Goal: Information Seeking & Learning: Learn about a topic

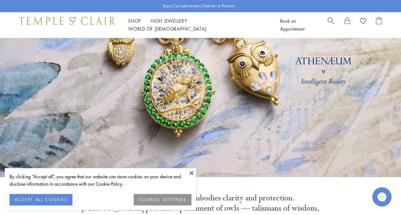
scroll to position [70, 0]
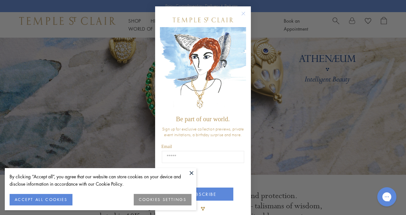
click at [191, 169] on button at bounding box center [192, 173] width 10 height 10
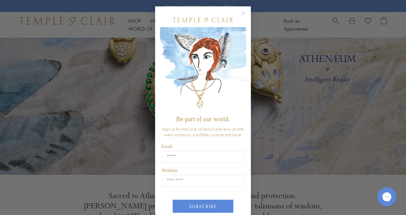
click at [241, 12] on circle "Close dialog" at bounding box center [244, 14] width 8 height 8
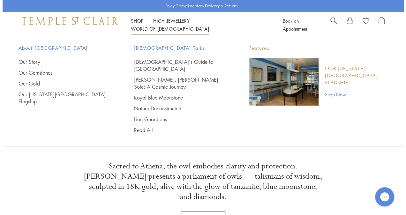
scroll to position [101, 0]
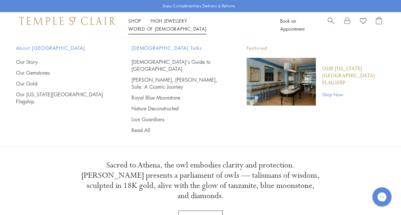
click at [329, 22] on span "Search" at bounding box center [331, 20] width 7 height 7
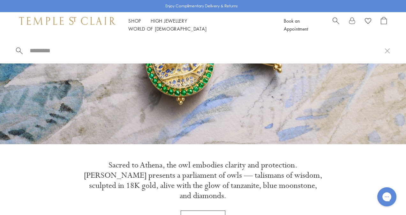
click at [334, 22] on span "Search" at bounding box center [336, 20] width 7 height 7
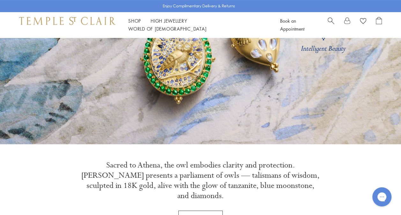
click at [334, 22] on span "Search" at bounding box center [331, 20] width 7 height 7
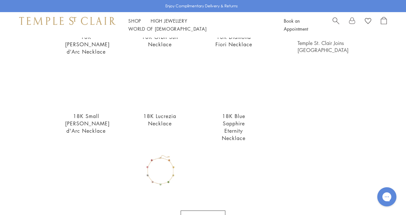
scroll to position [105, 0]
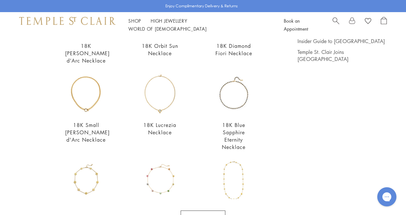
type input "*********"
click at [161, 107] on div "18K Lucrezia Necklace $6,900" at bounding box center [160, 109] width 42 height 72
click at [159, 122] on h2 "18K Lucrezia Necklace" at bounding box center [160, 129] width 42 height 15
click at [159, 84] on img at bounding box center [160, 94] width 42 height 42
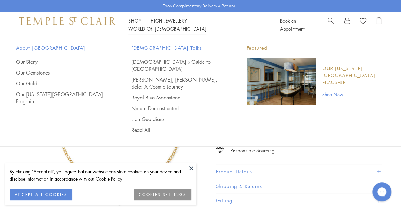
click at [329, 21] on span "Search" at bounding box center [331, 20] width 7 height 7
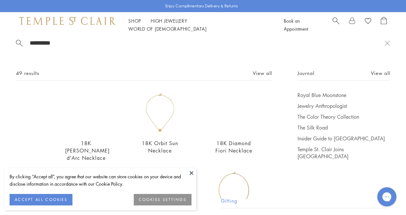
scroll to position [4, 0]
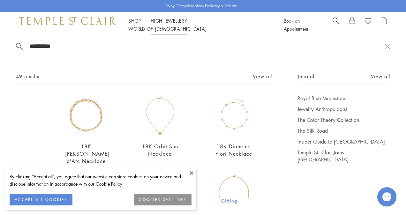
type input "*********"
click at [173, 24] on link "High Jewellery High Jewellery" at bounding box center [169, 21] width 37 height 6
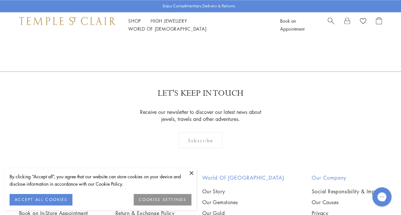
scroll to position [558, 0]
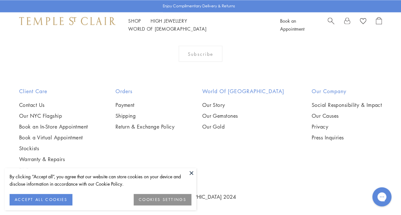
click at [191, 171] on button at bounding box center [192, 173] width 10 height 10
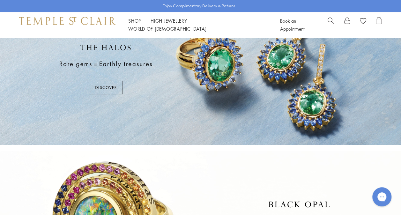
scroll to position [0, 0]
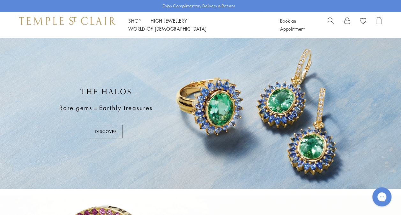
click at [108, 126] on div at bounding box center [200, 113] width 401 height 151
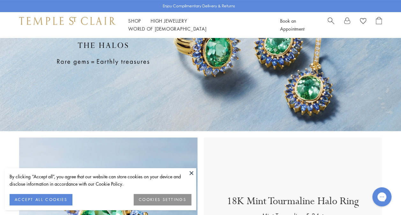
scroll to position [58, 0]
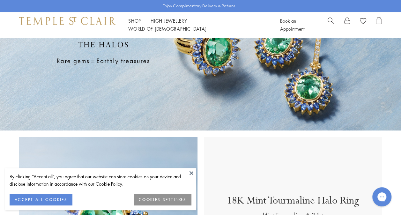
click at [192, 172] on button at bounding box center [192, 173] width 10 height 10
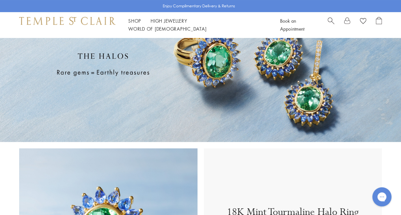
scroll to position [0, 0]
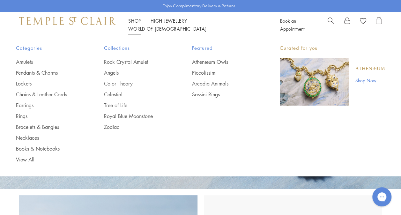
click at [48, 72] on link "Pendants & Charms" at bounding box center [47, 72] width 63 height 7
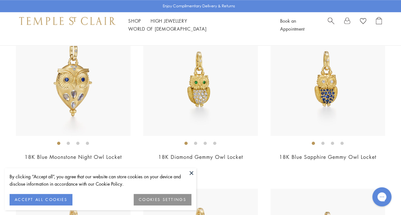
scroll to position [263, 0]
click at [188, 116] on img at bounding box center [200, 78] width 115 height 115
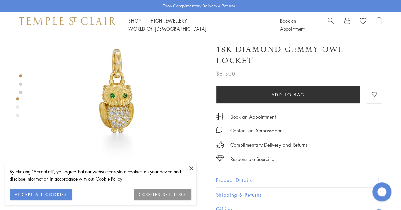
scroll to position [34, 0]
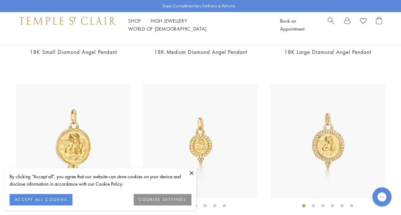
scroll to position [1095, 0]
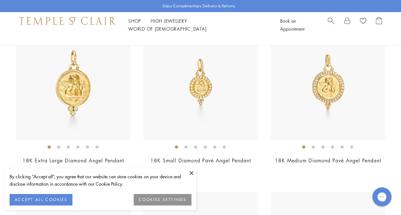
click at [324, 102] on img at bounding box center [328, 82] width 115 height 115
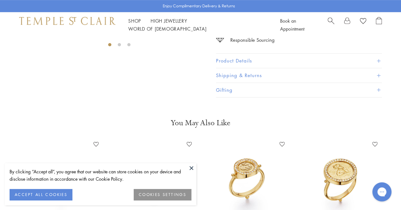
scroll to position [230, 0]
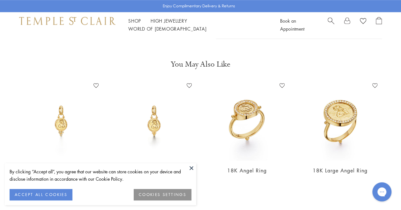
click at [192, 169] on button at bounding box center [192, 168] width 10 height 10
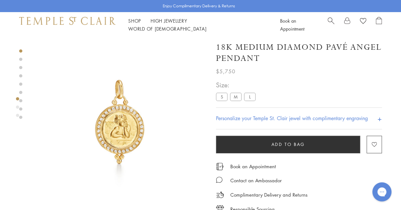
scroll to position [0, 0]
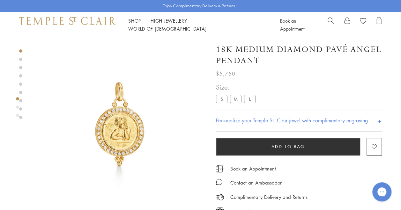
click at [21, 101] on link at bounding box center [20, 100] width 3 height 3
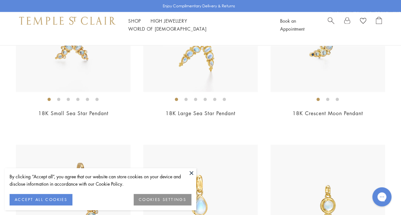
scroll to position [1829, 0]
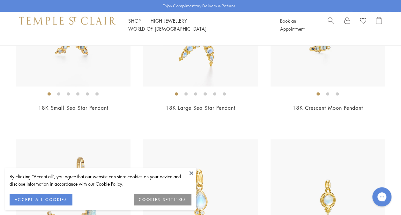
click at [190, 172] on button at bounding box center [192, 173] width 10 height 10
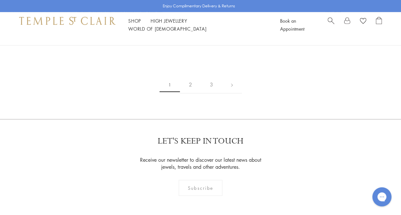
scroll to position [3416, 0]
click at [192, 92] on link "2" at bounding box center [190, 85] width 21 height 18
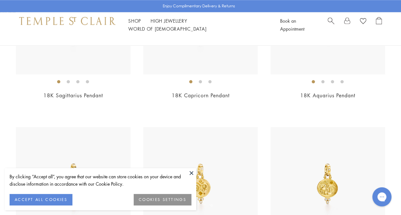
scroll to position [362, 0]
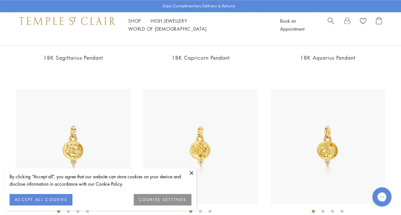
click at [192, 170] on button at bounding box center [192, 173] width 10 height 10
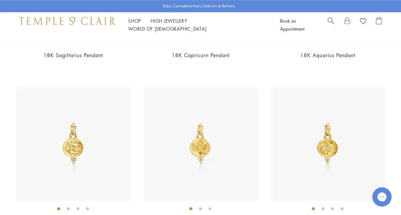
scroll to position [313, 0]
